Goal: Information Seeking & Learning: Find contact information

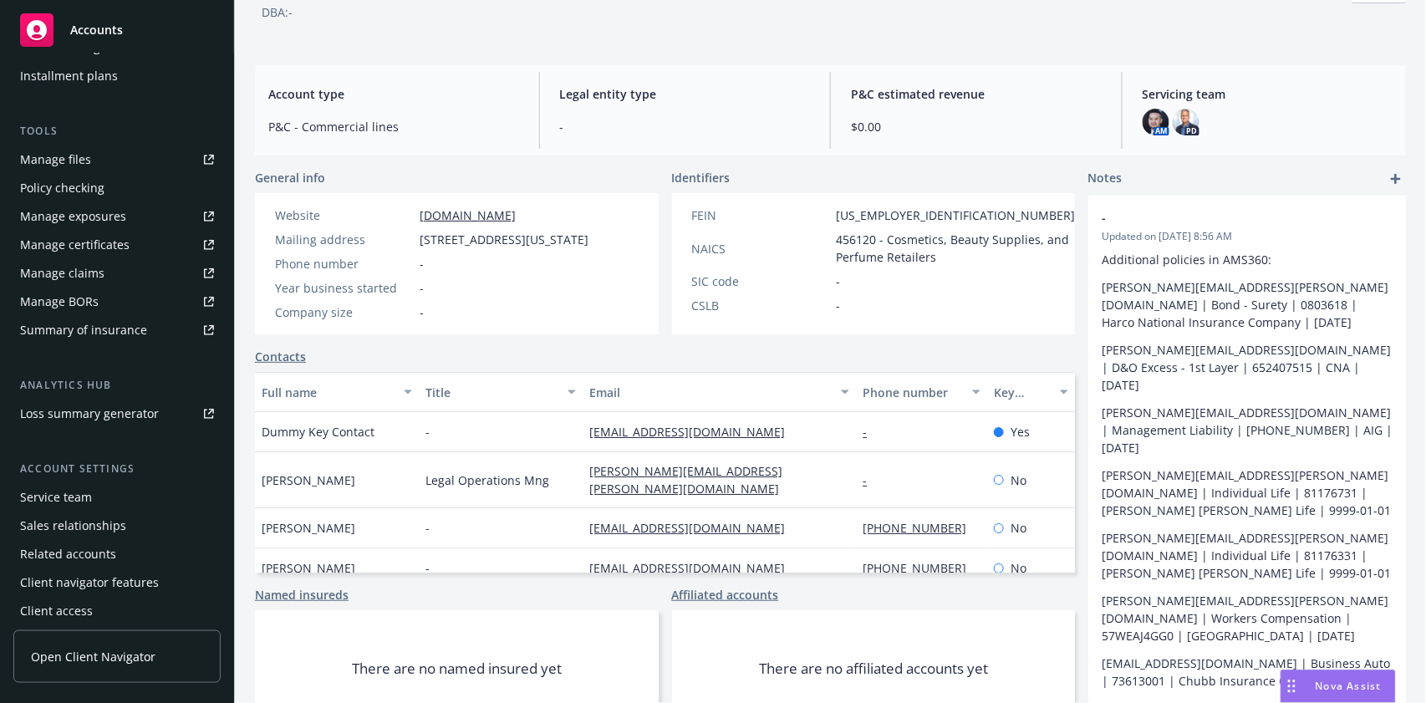
scroll to position [414, 0]
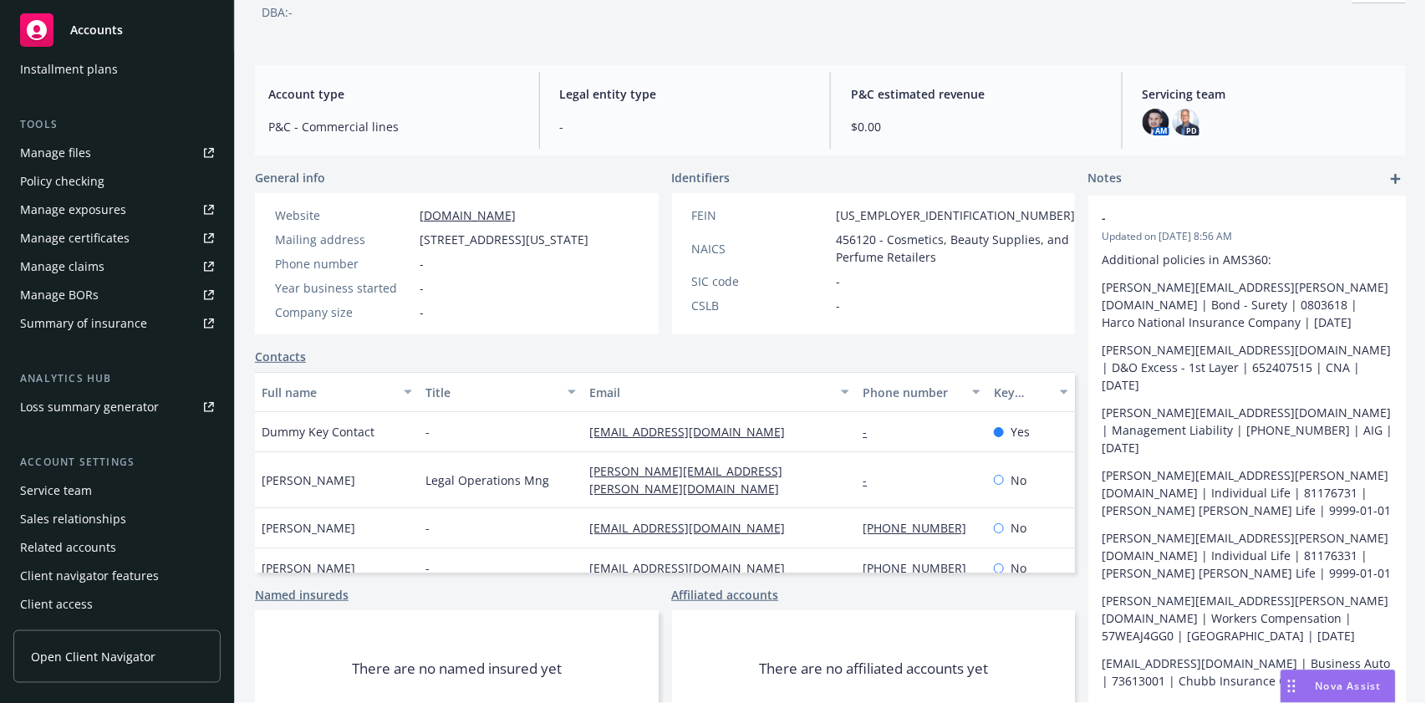
click at [94, 481] on div "Service team" at bounding box center [117, 490] width 194 height 27
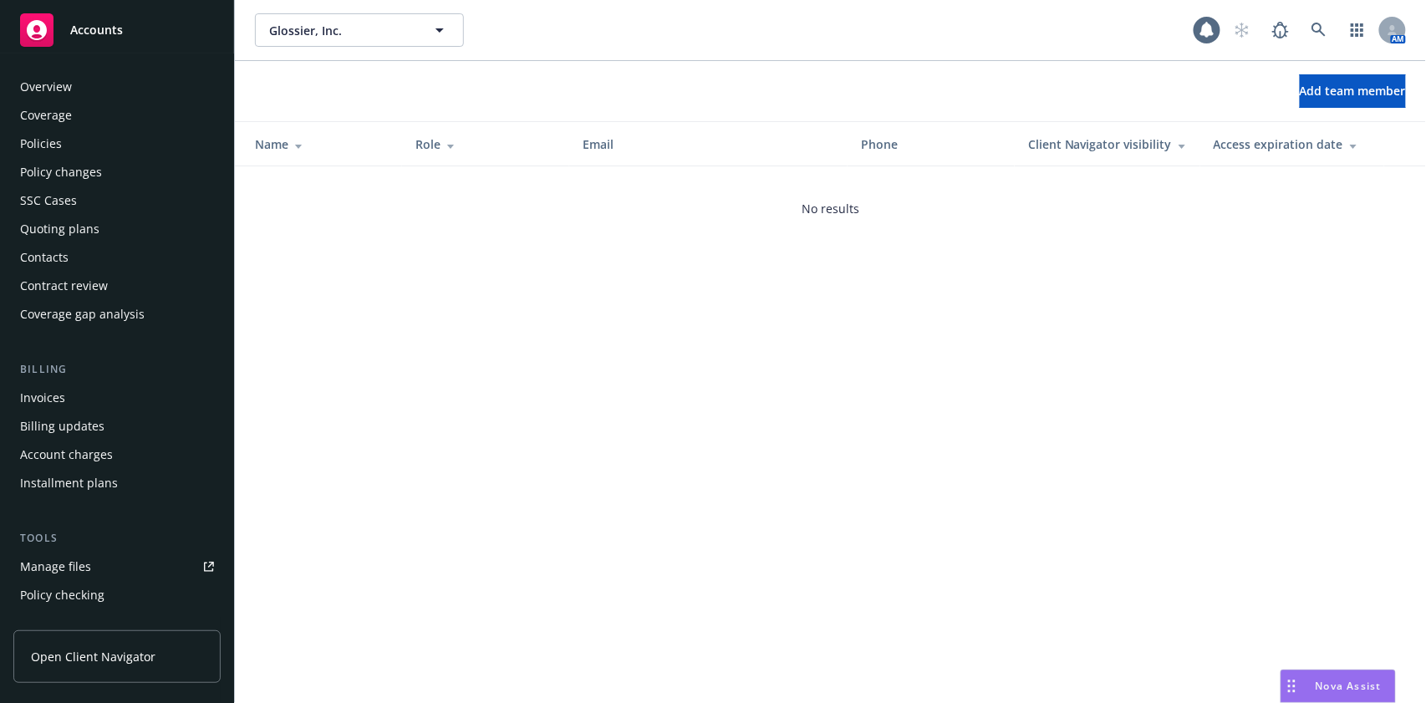
scroll to position [414, 0]
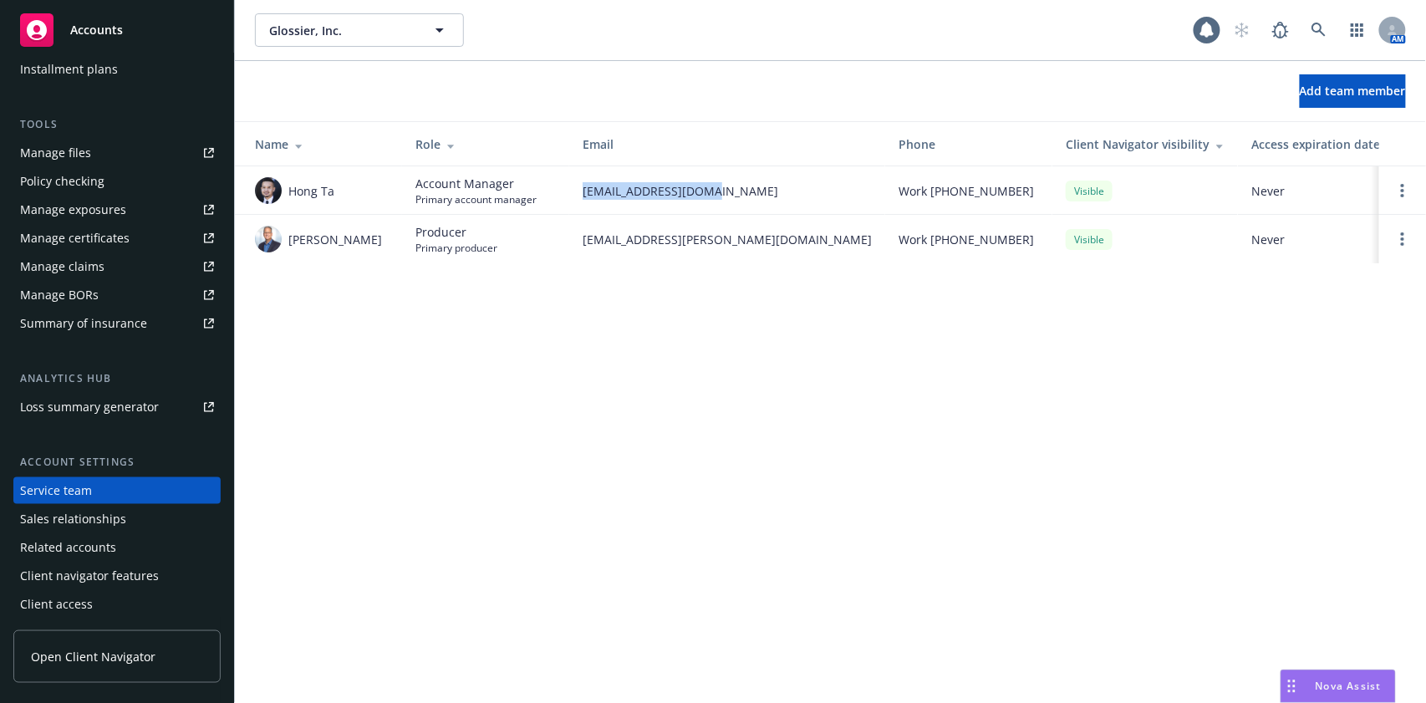
drag, startPoint x: 725, startPoint y: 190, endPoint x: 580, endPoint y: 192, distance: 144.6
click at [580, 192] on td "hong.ta@newfront.com" at bounding box center [727, 190] width 316 height 48
copy span "hong.ta@newfront.com"
